Goal: Information Seeking & Learning: Understand process/instructions

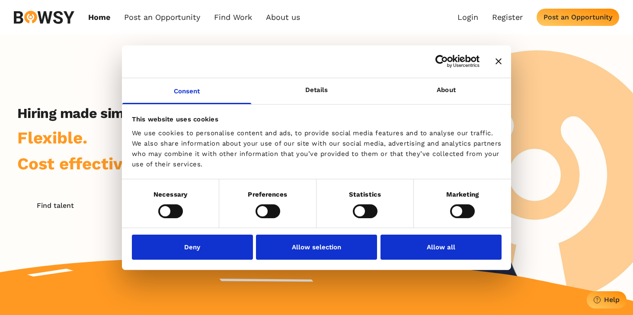
click at [498, 66] on div at bounding box center [316, 61] width 389 height 33
click at [499, 63] on icon "Close banner" at bounding box center [499, 61] width 6 height 6
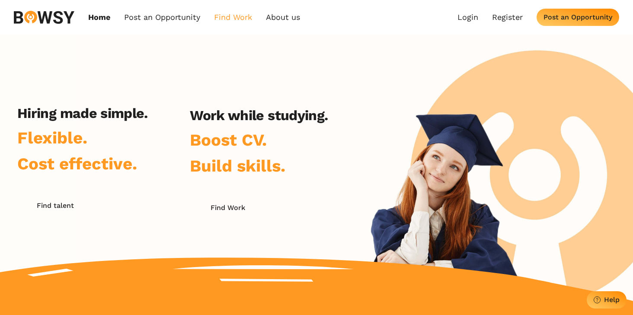
click at [229, 16] on link "Find Work" at bounding box center [233, 18] width 38 height 10
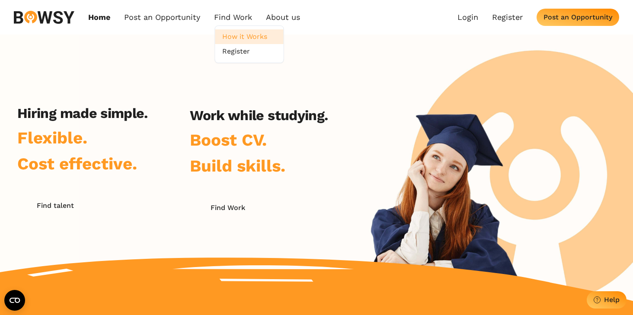
click at [239, 34] on link "How it Works" at bounding box center [249, 36] width 68 height 15
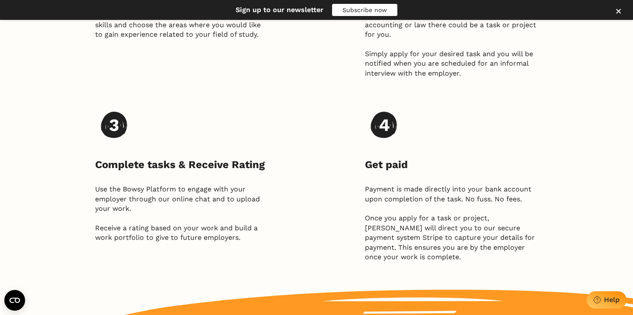
scroll to position [561, 0]
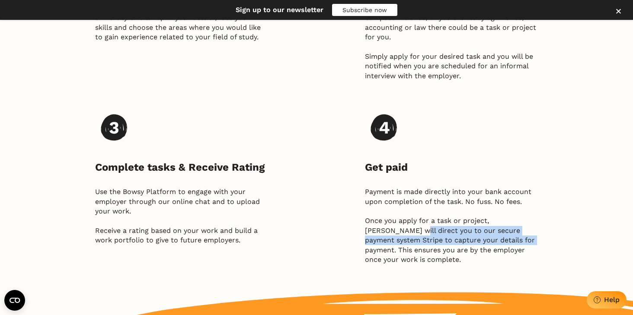
drag, startPoint x: 378, startPoint y: 230, endPoint x: 478, endPoint y: 239, distance: 100.4
click at [478, 239] on p "Once you apply for a task or project, [PERSON_NAME] will direct you to our secu…" at bounding box center [451, 240] width 173 height 48
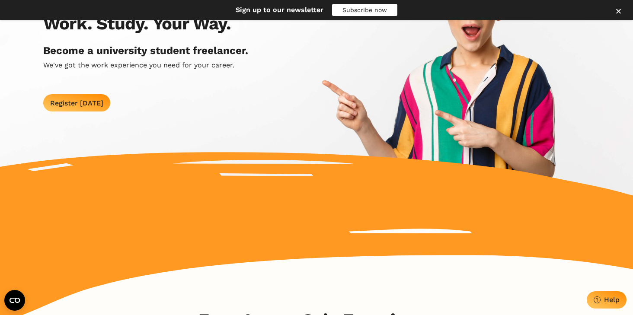
scroll to position [0, 0]
